Goal: Use online tool/utility: Utilize a website feature to perform a specific function

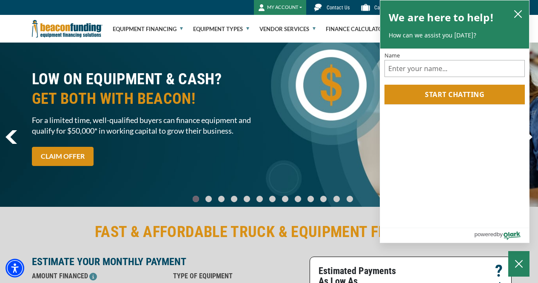
scroll to position [7, 0]
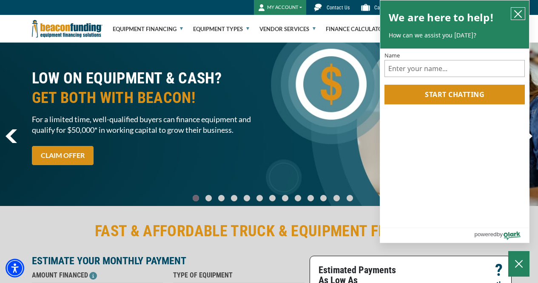
click at [518, 18] on icon "close chatbox" at bounding box center [518, 14] width 9 height 9
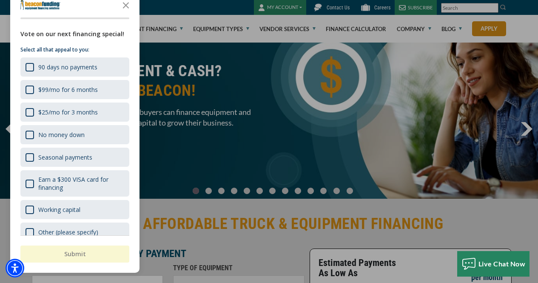
scroll to position [14, 0]
click at [126, 7] on icon "Close the survey" at bounding box center [125, 4] width 17 height 17
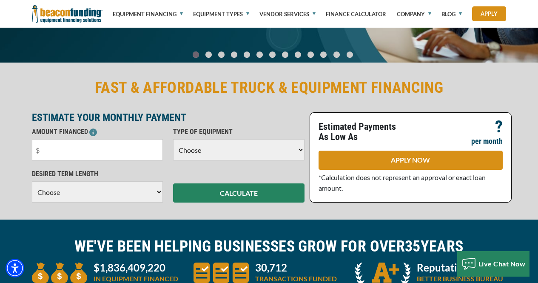
scroll to position [150, 0]
click at [285, 152] on select "Choose Backhoe Boom/Bucket Truck Chipper Commercial Mower Crane DTG/DTF Printin…" at bounding box center [238, 149] width 131 height 21
select select "5"
click at [173, 139] on select "Choose Backhoe Boom/Bucket Truck Chipper Commercial Mower Crane DTG/DTF Printin…" at bounding box center [238, 149] width 131 height 21
click at [68, 150] on input "text" at bounding box center [97, 149] width 131 height 21
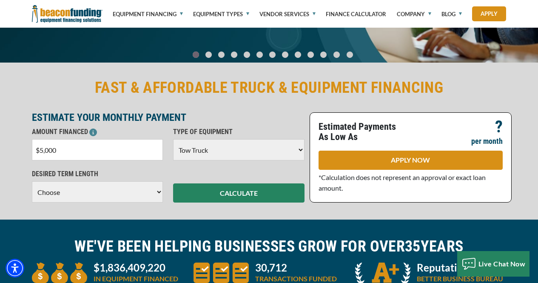
type input "$50,000"
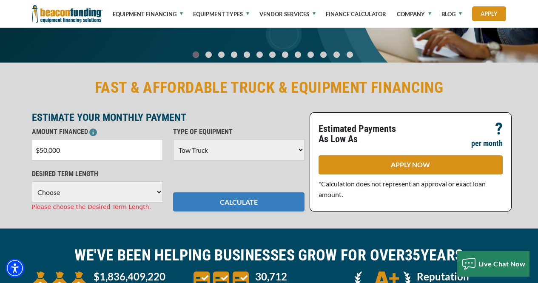
click at [257, 197] on button "CALCULATE" at bounding box center [238, 201] width 131 height 19
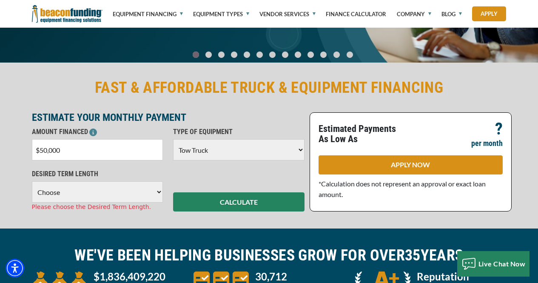
click at [155, 189] on select "Choose 36 Months 48 Months 60 Months" at bounding box center [97, 191] width 131 height 21
select select "60"
click at [32, 181] on select "Choose 36 Months 48 Months 60 Months" at bounding box center [97, 191] width 131 height 21
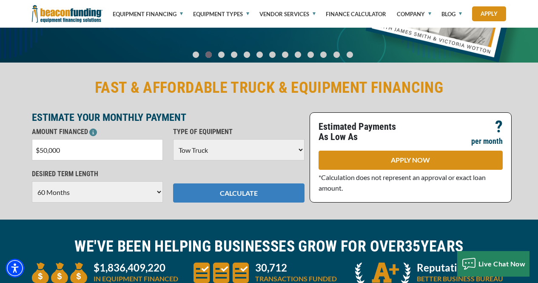
click at [219, 200] on button "CALCULATE" at bounding box center [238, 192] width 131 height 19
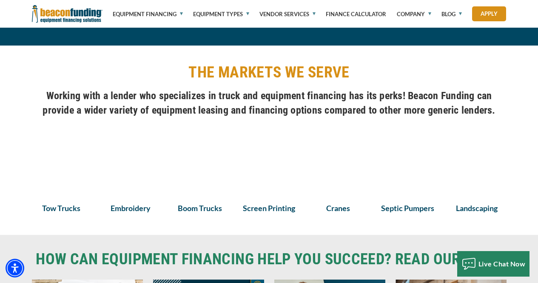
scroll to position [590, 0]
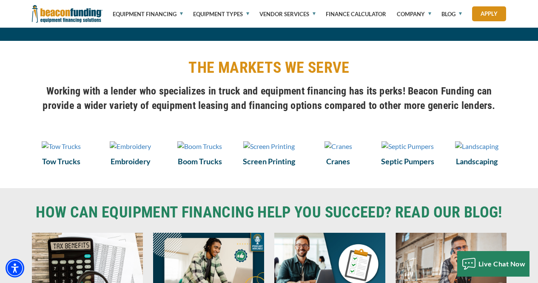
click at [67, 151] on img at bounding box center [61, 146] width 39 height 10
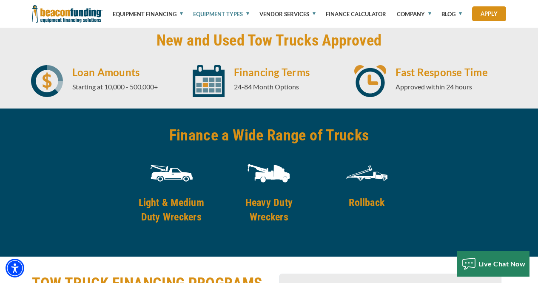
scroll to position [1157, 0]
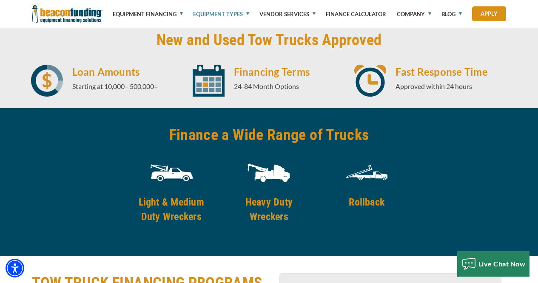
click at [158, 217] on h4 "Light & Medium Duty Wreckers" at bounding box center [171, 209] width 87 height 29
click at [161, 216] on h4 "Light & Medium Duty Wreckers" at bounding box center [171, 209] width 87 height 29
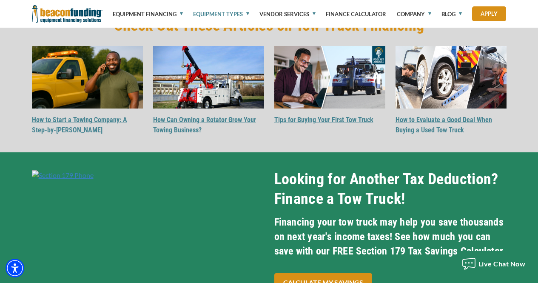
scroll to position [2590, 0]
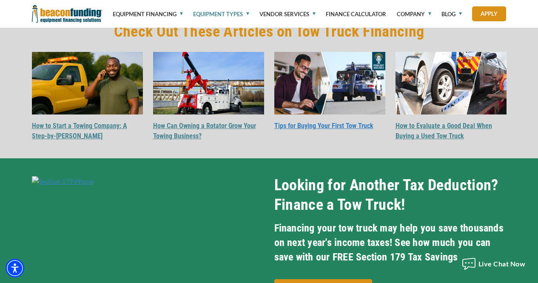
click at [351, 130] on link "Tips for Buying Your First Tow Truck" at bounding box center [323, 126] width 99 height 8
